Goal: Task Accomplishment & Management: Use online tool/utility

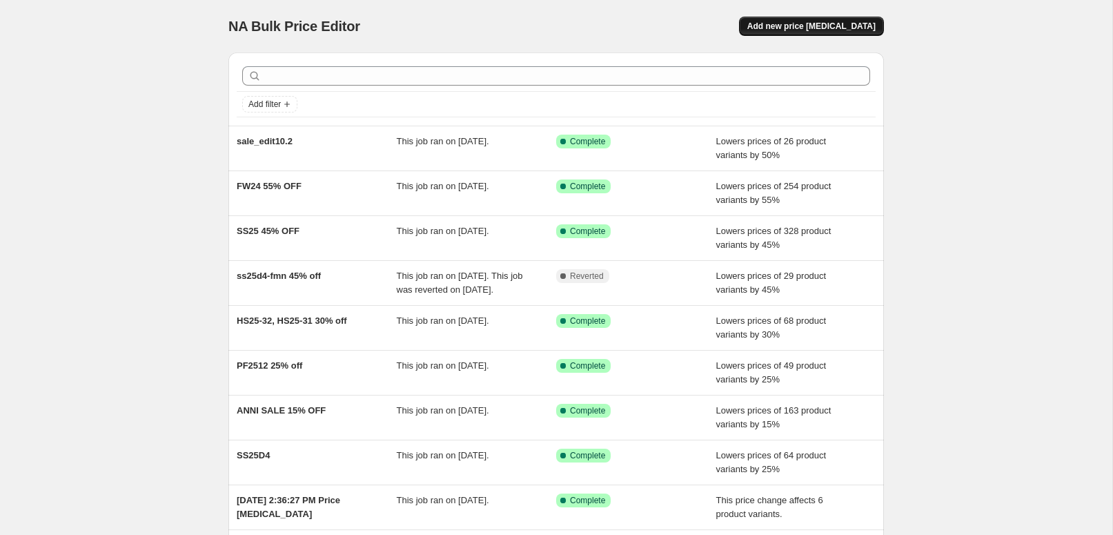
click at [786, 26] on span "Add new price change job" at bounding box center [811, 26] width 128 height 11
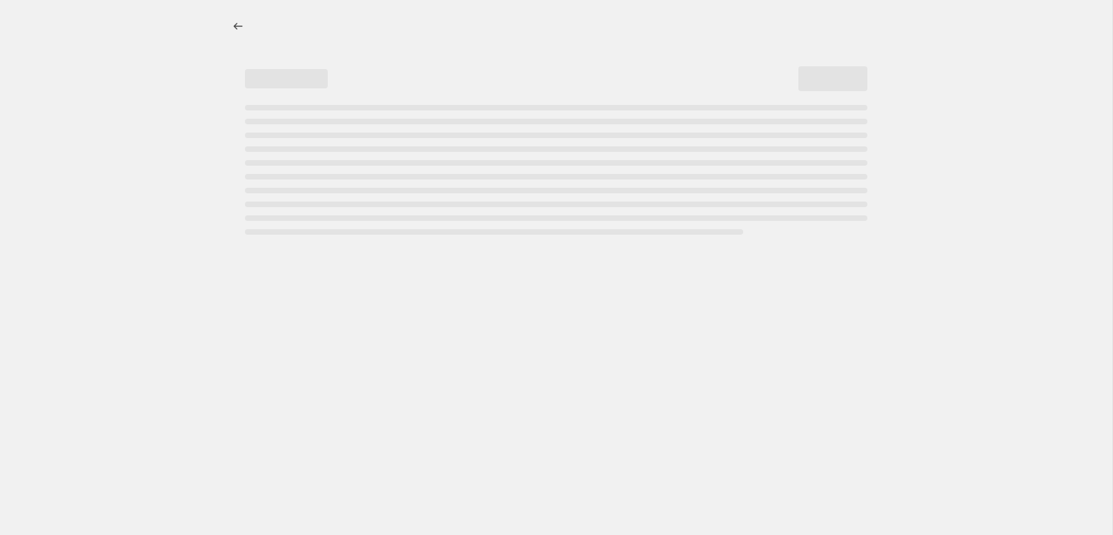
select select "percentage"
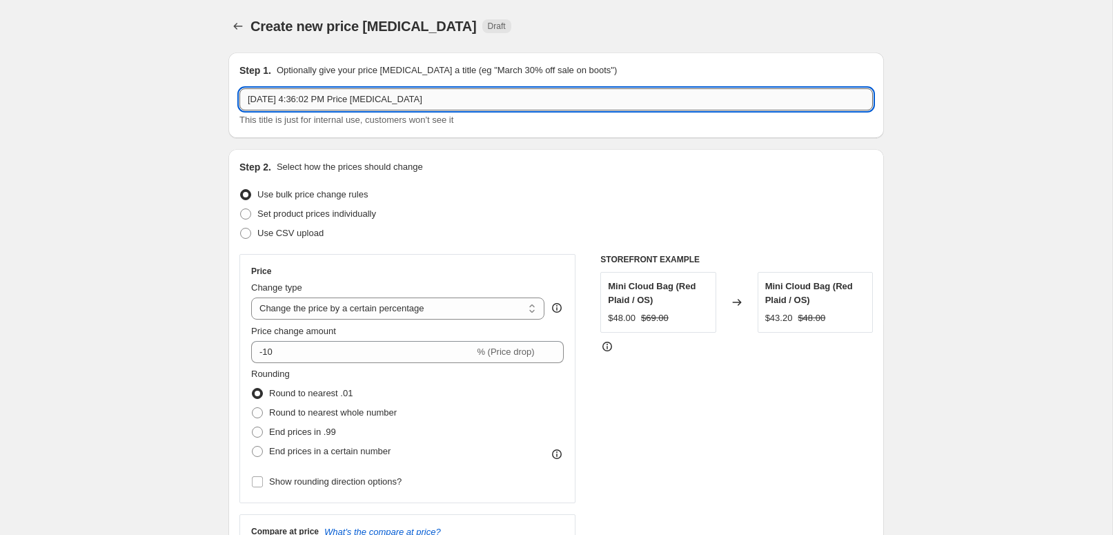
click at [328, 103] on input "Oct 3, 2025, 4:36:02 PM Price change job" at bounding box center [555, 99] width 633 height 22
paste input "sale_edit10.3"
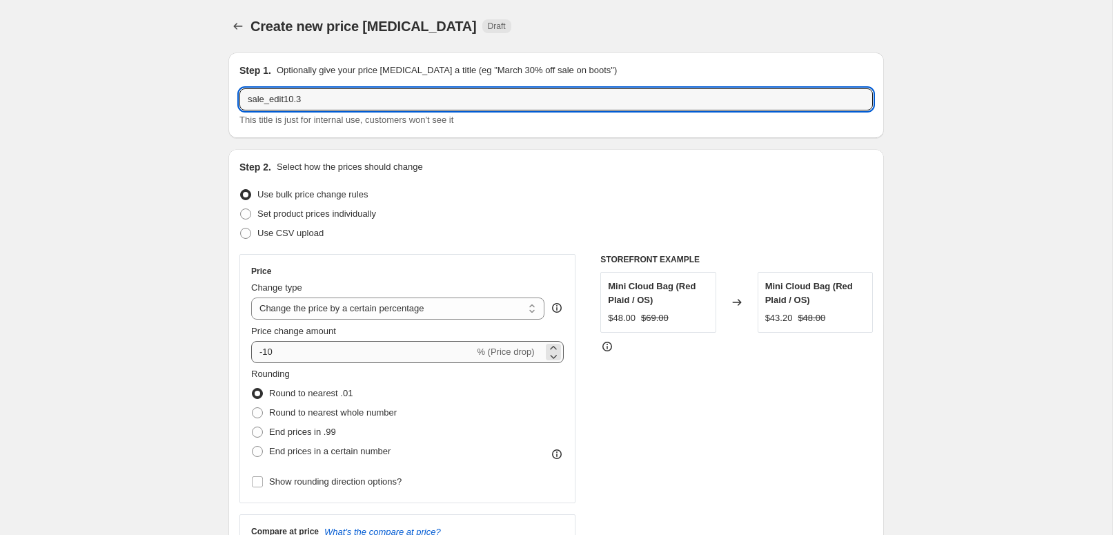
type input "sale_edit10.3"
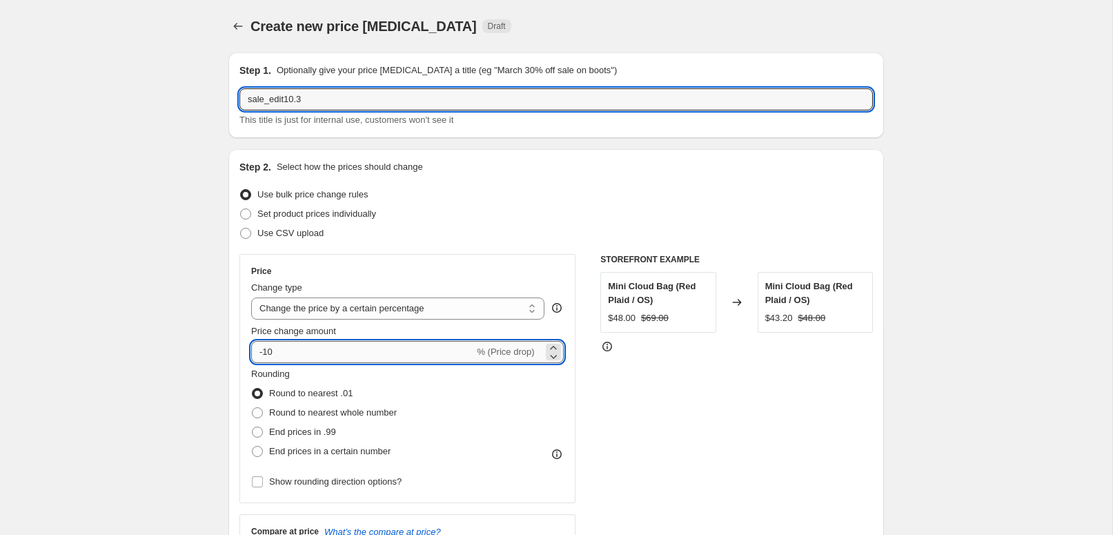
click at [304, 356] on input "-10" at bounding box center [362, 352] width 223 height 22
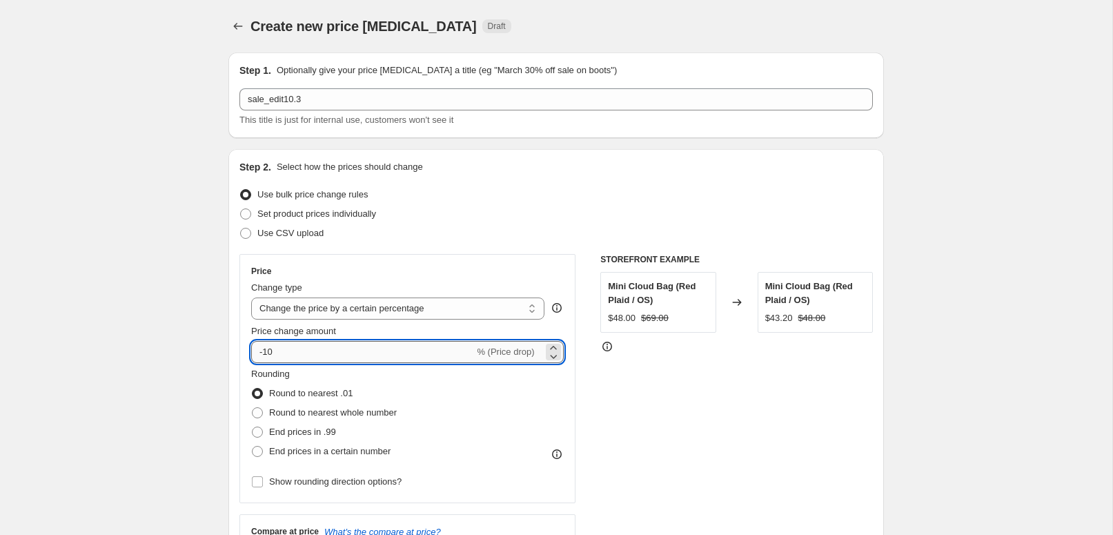
drag, startPoint x: 265, startPoint y: 352, endPoint x: 310, endPoint y: 353, distance: 44.9
click at [310, 353] on input "-10" at bounding box center [362, 352] width 223 height 22
type input "-5"
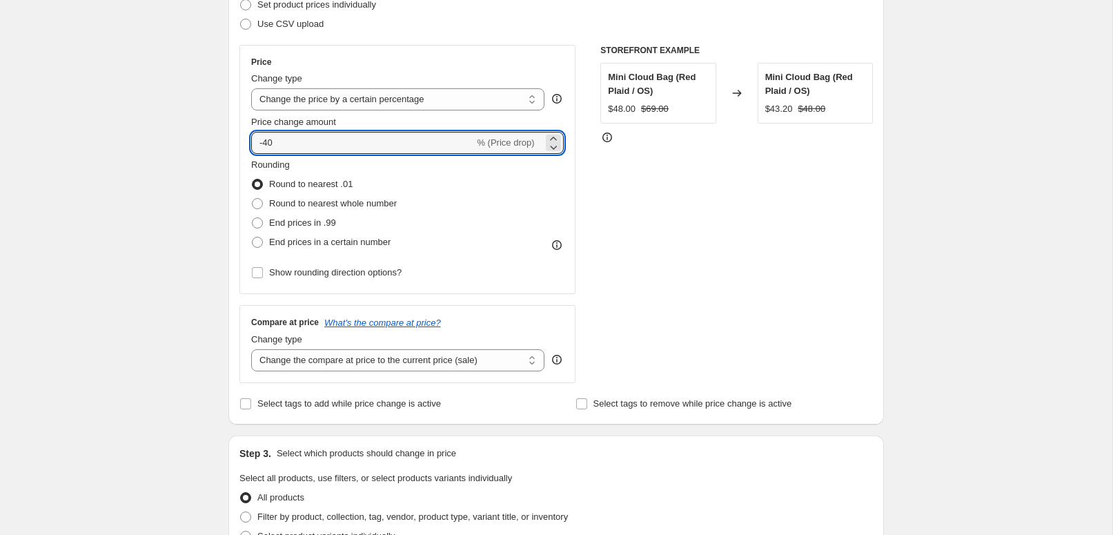
scroll to position [218, 0]
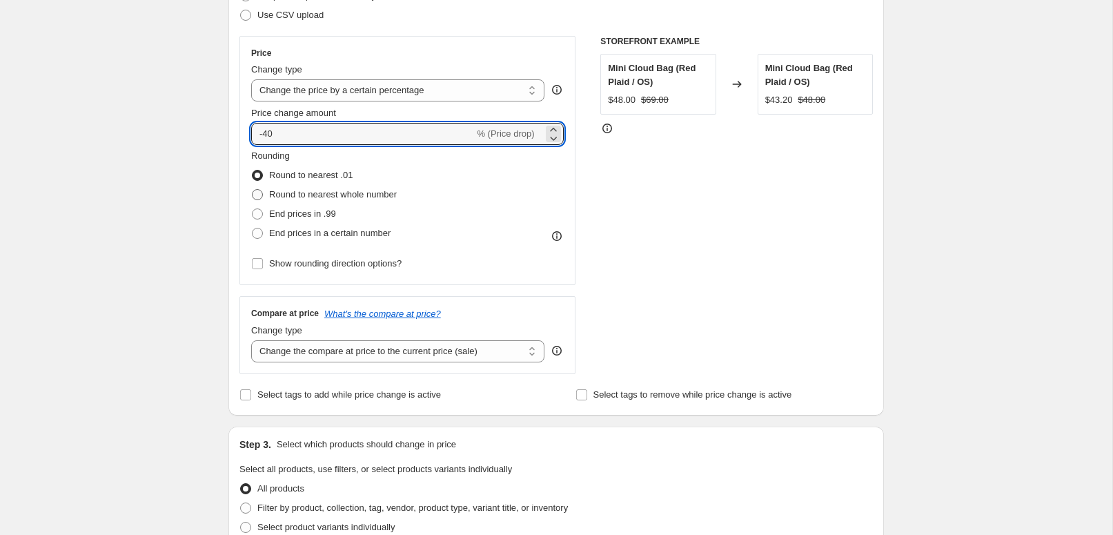
type input "-40"
click at [377, 198] on span "Round to nearest whole number" at bounding box center [333, 194] width 128 height 10
click at [252, 190] on input "Round to nearest whole number" at bounding box center [252, 189] width 1 height 1
radio input "true"
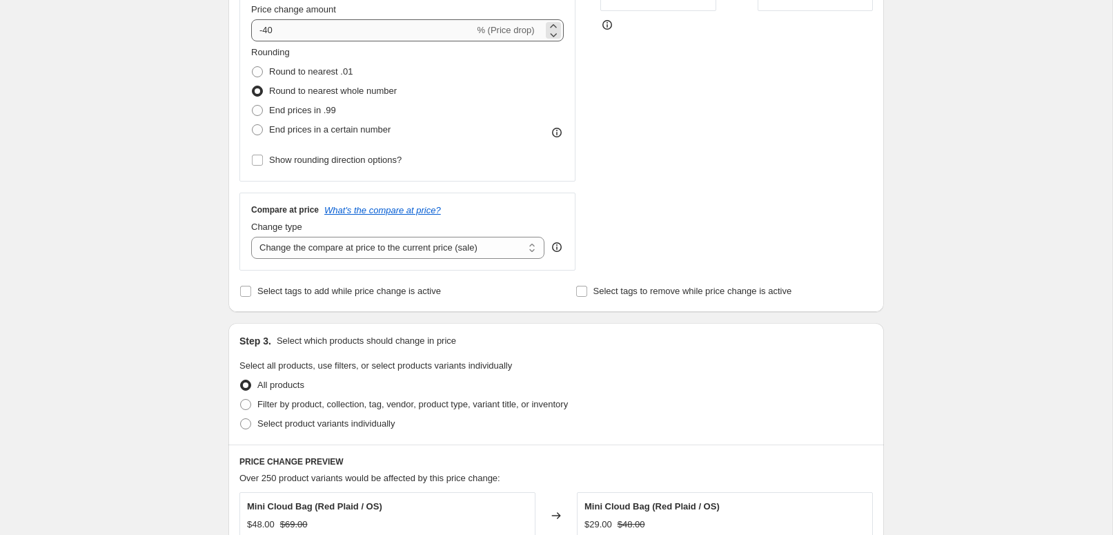
scroll to position [322, 0]
click at [324, 401] on span "Filter by product, collection, tag, vendor, product type, variant title, or inv…" at bounding box center [412, 403] width 310 height 10
click at [241, 399] on input "Filter by product, collection, tag, vendor, product type, variant title, or inv…" at bounding box center [240, 398] width 1 height 1
radio input "true"
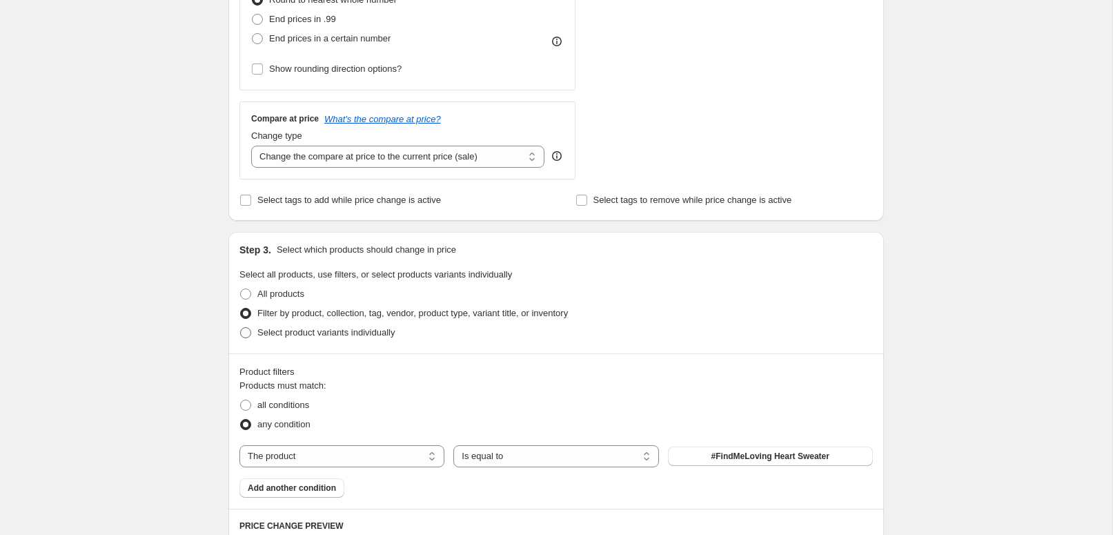
scroll to position [425, 0]
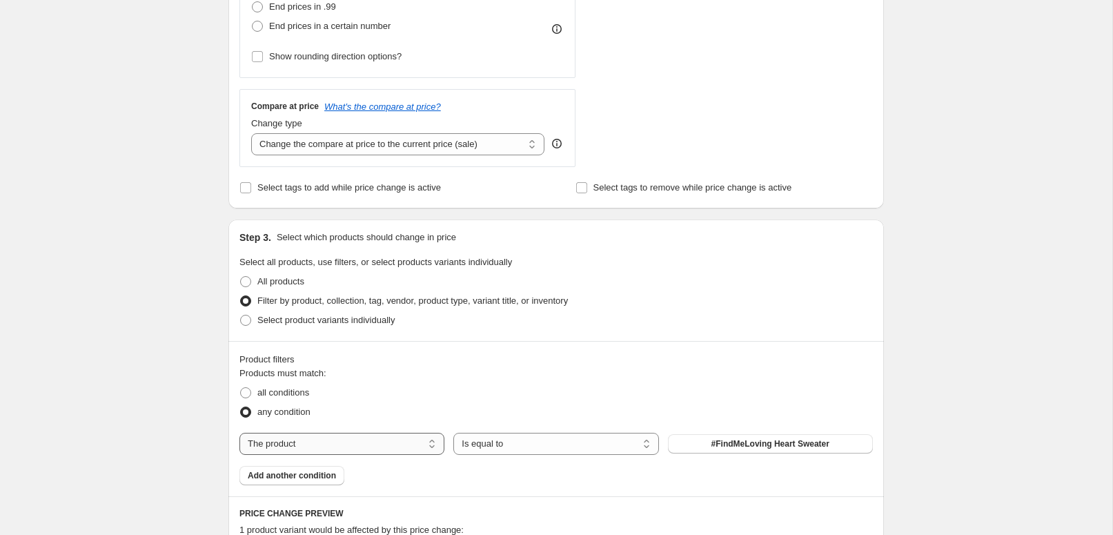
click at [405, 446] on select "The product The product's collection The product's tag The product's vendor The…" at bounding box center [341, 444] width 205 height 22
select select "tag"
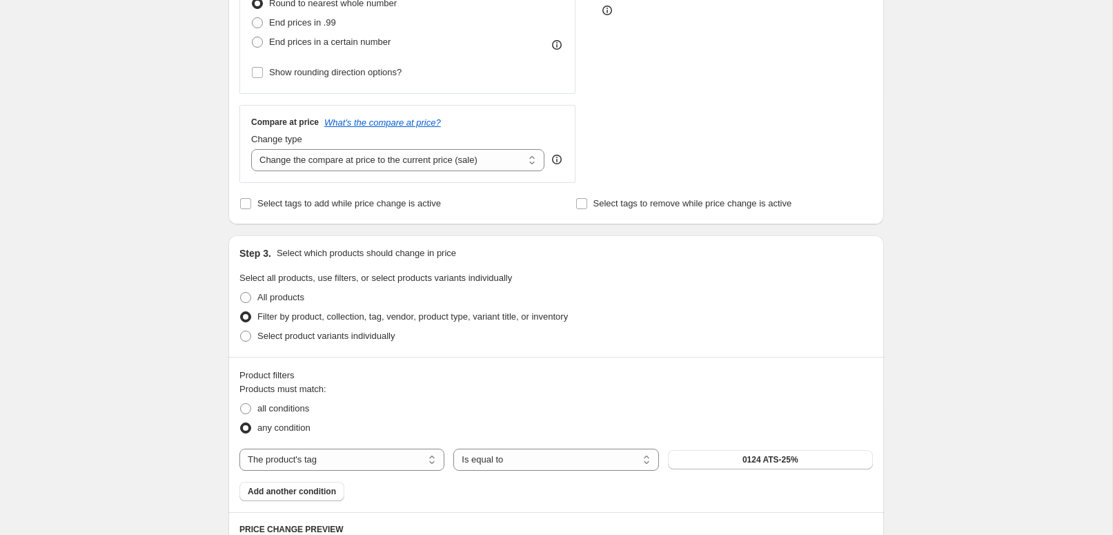
scroll to position [408, 0]
click at [742, 464] on span "0124 ATS-25%" at bounding box center [770, 460] width 56 height 11
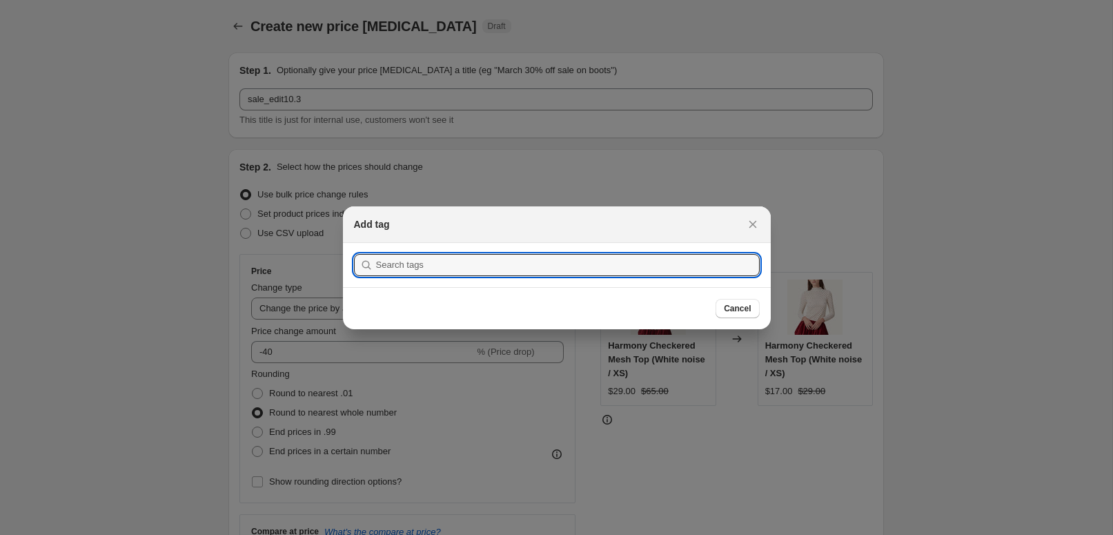
scroll to position [0, 0]
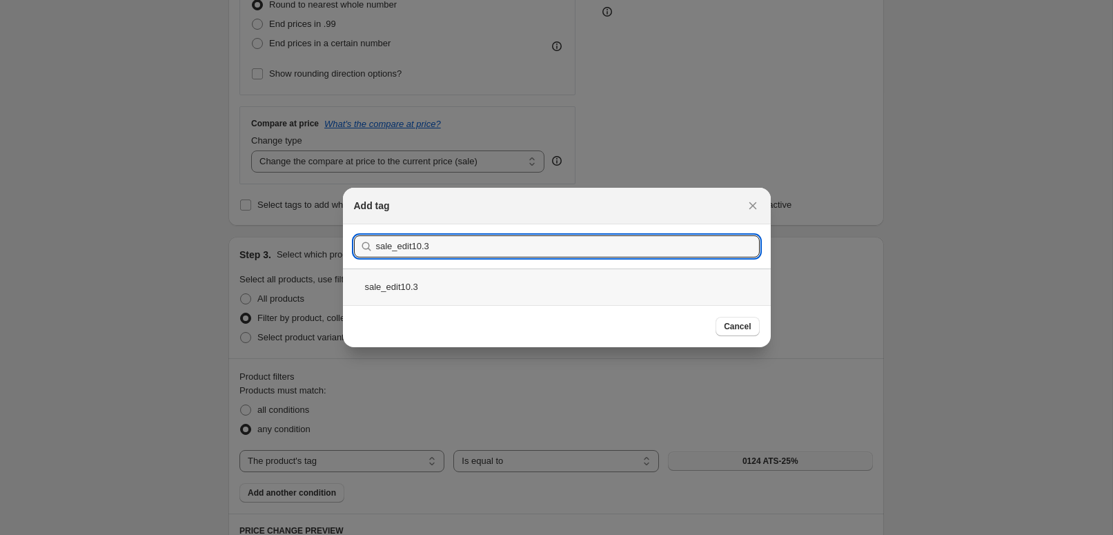
type input "sale_edit10.3"
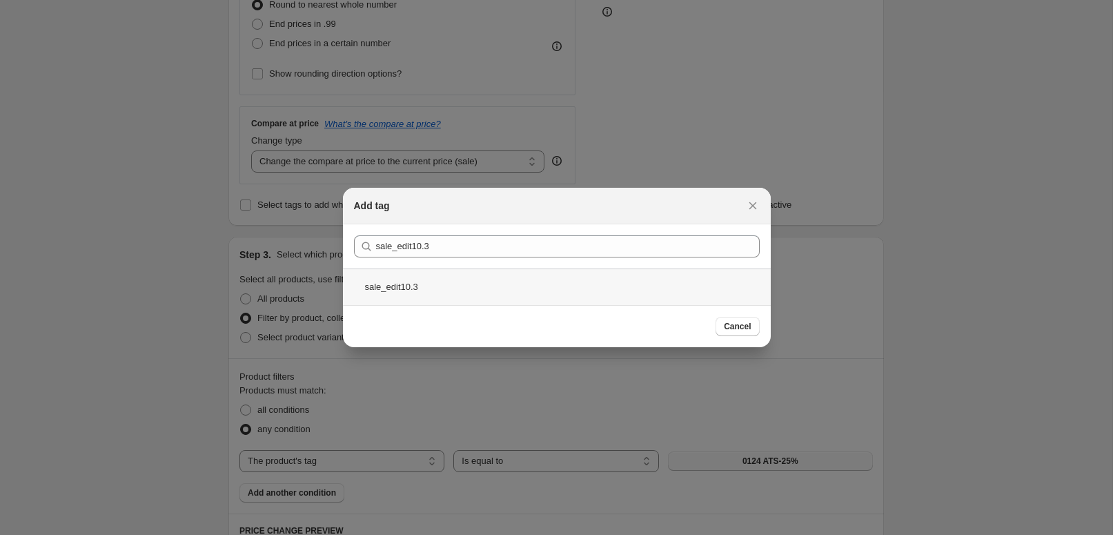
click at [548, 286] on div "sale_edit10.3" at bounding box center [557, 286] width 428 height 37
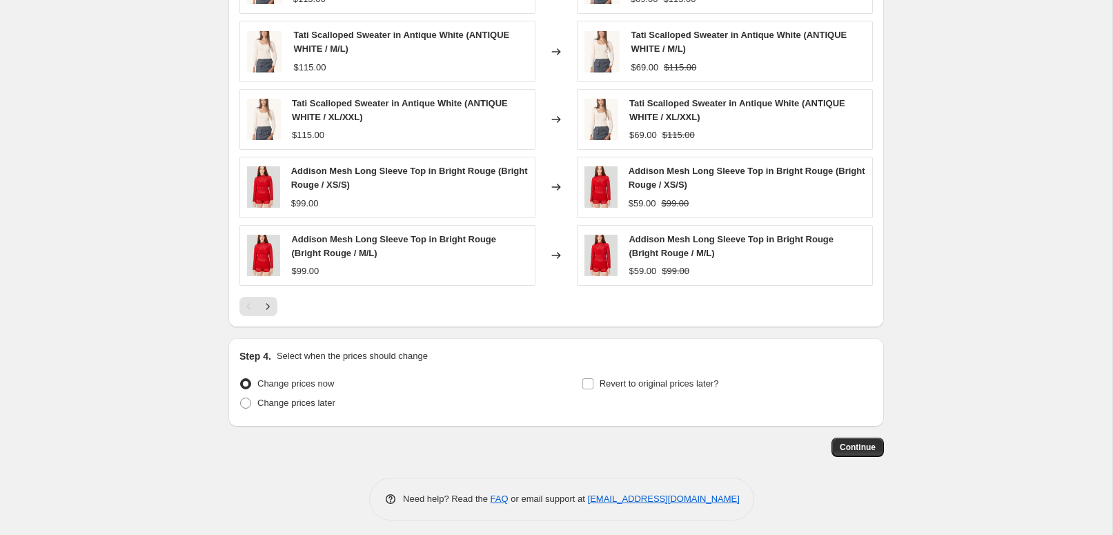
scroll to position [1021, 0]
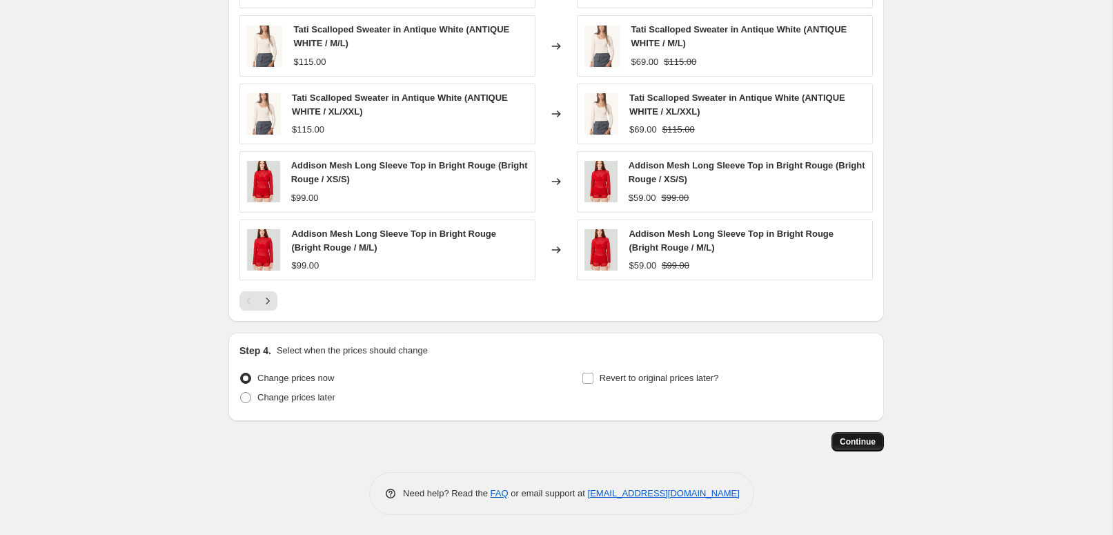
click at [871, 446] on span "Continue" at bounding box center [858, 441] width 36 height 11
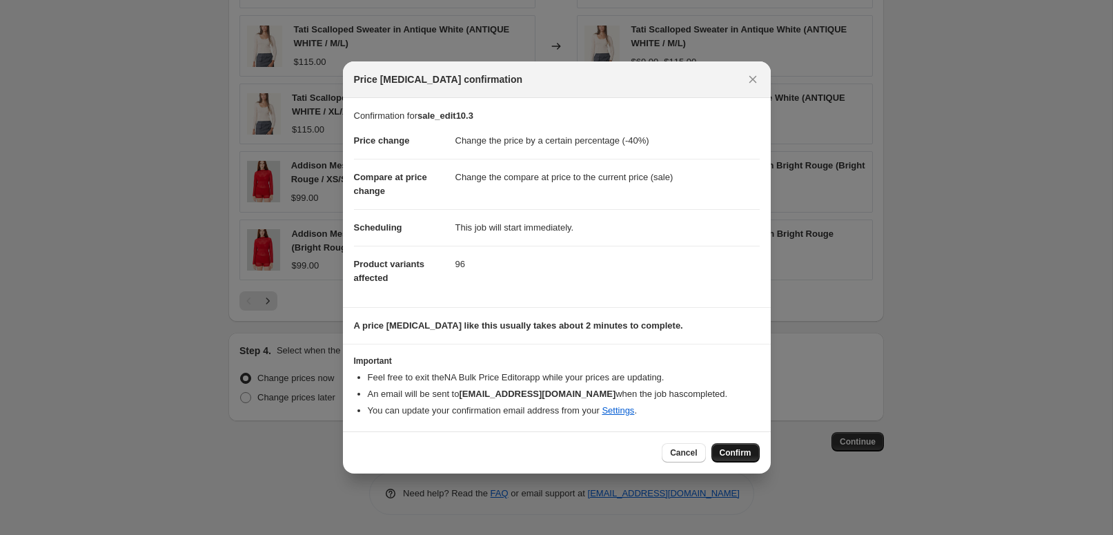
click at [734, 451] on span "Confirm" at bounding box center [735, 452] width 32 height 11
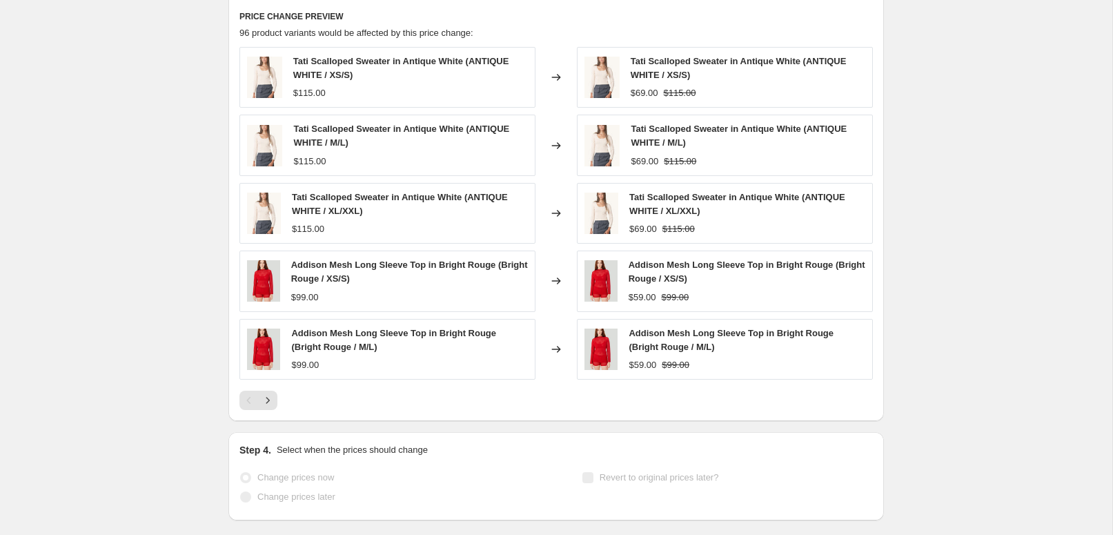
select select "percentage"
select select "tag"
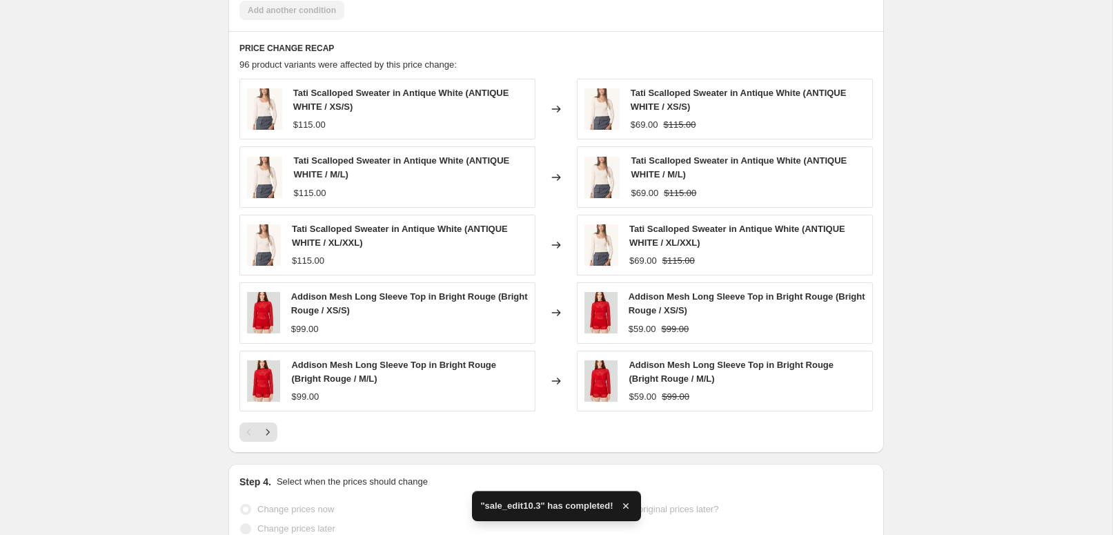
scroll to position [0, 0]
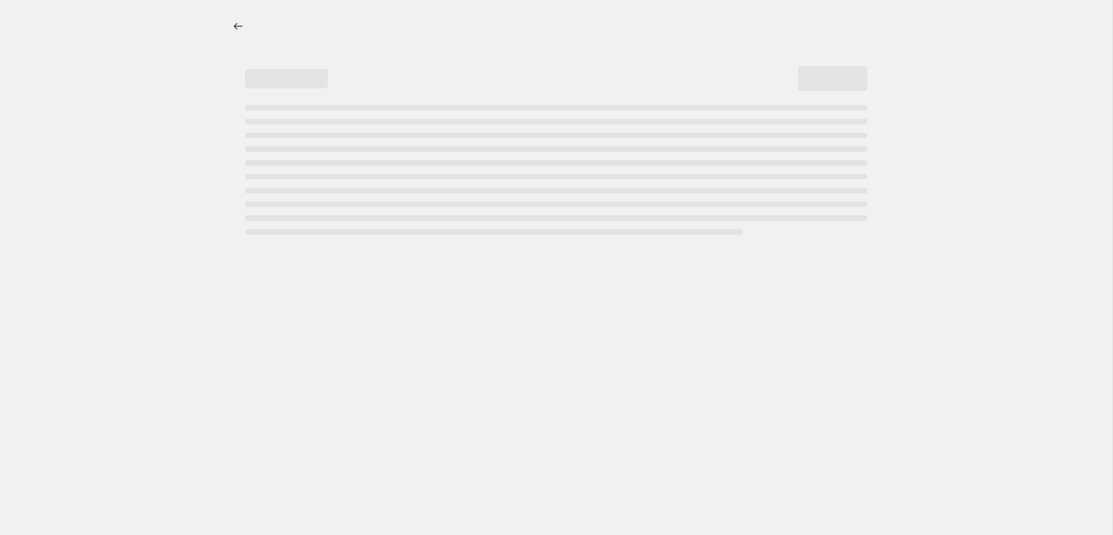
select select "percentage"
